Goal: Transaction & Acquisition: Subscribe to service/newsletter

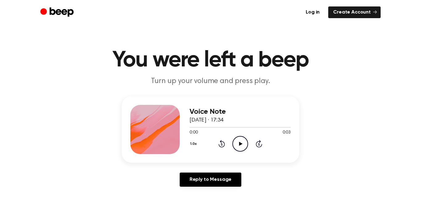
click at [239, 144] on icon at bounding box center [240, 144] width 3 height 4
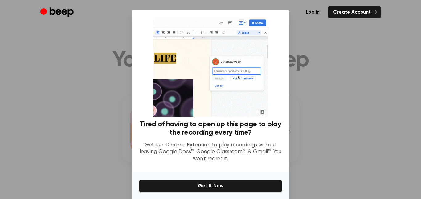
click at [308, 107] on div at bounding box center [210, 99] width 421 height 199
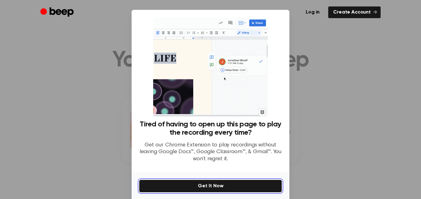
click at [213, 186] on button "Get It Now" at bounding box center [210, 186] width 143 height 13
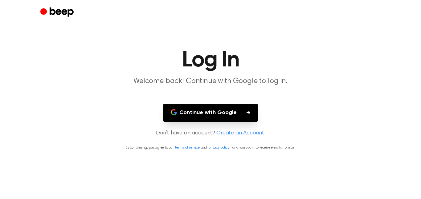
click at [210, 113] on button "Continue with Google" at bounding box center [210, 113] width 94 height 18
